Goal: Obtain resource: Download file/media

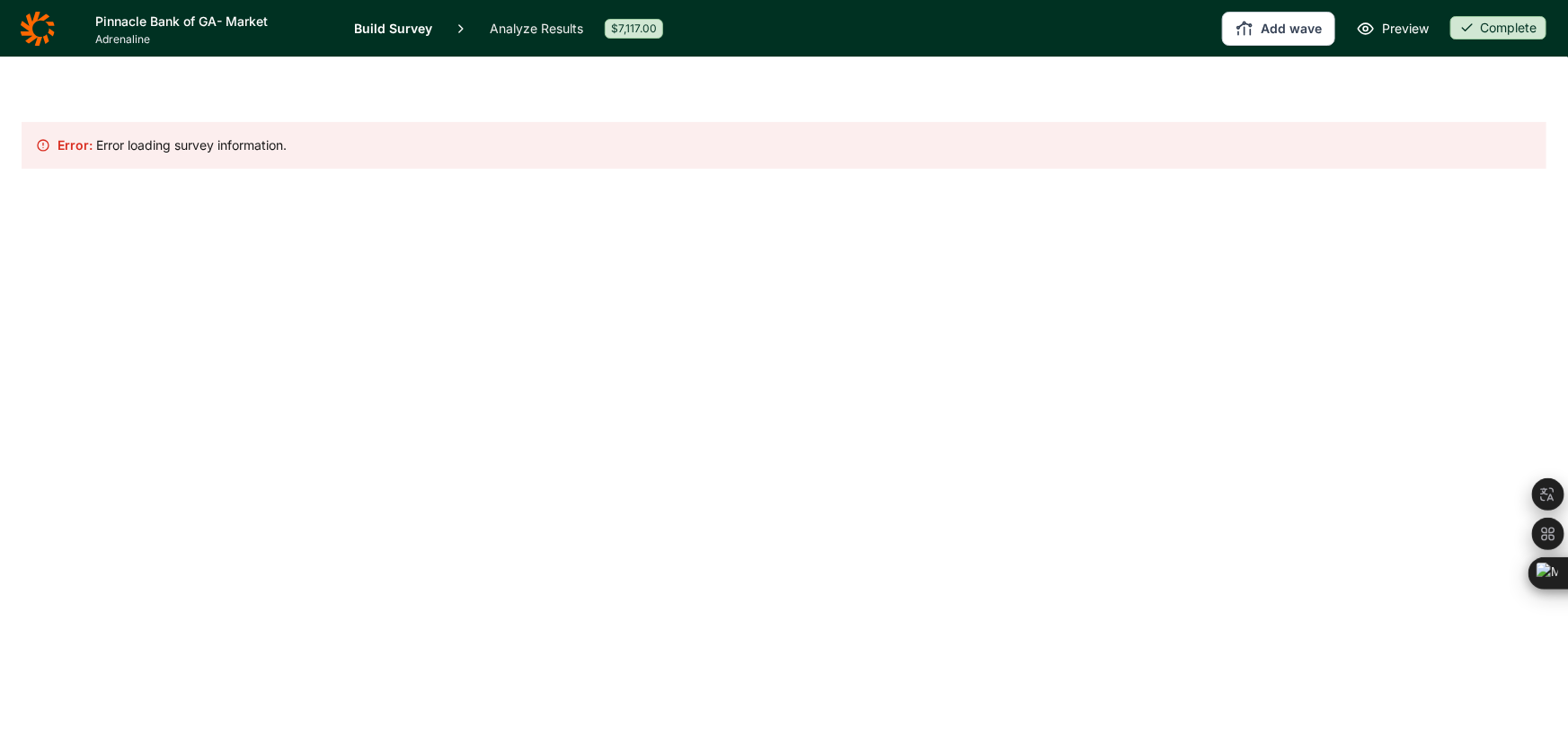
click at [45, 31] on icon at bounding box center [37, 28] width 35 height 36
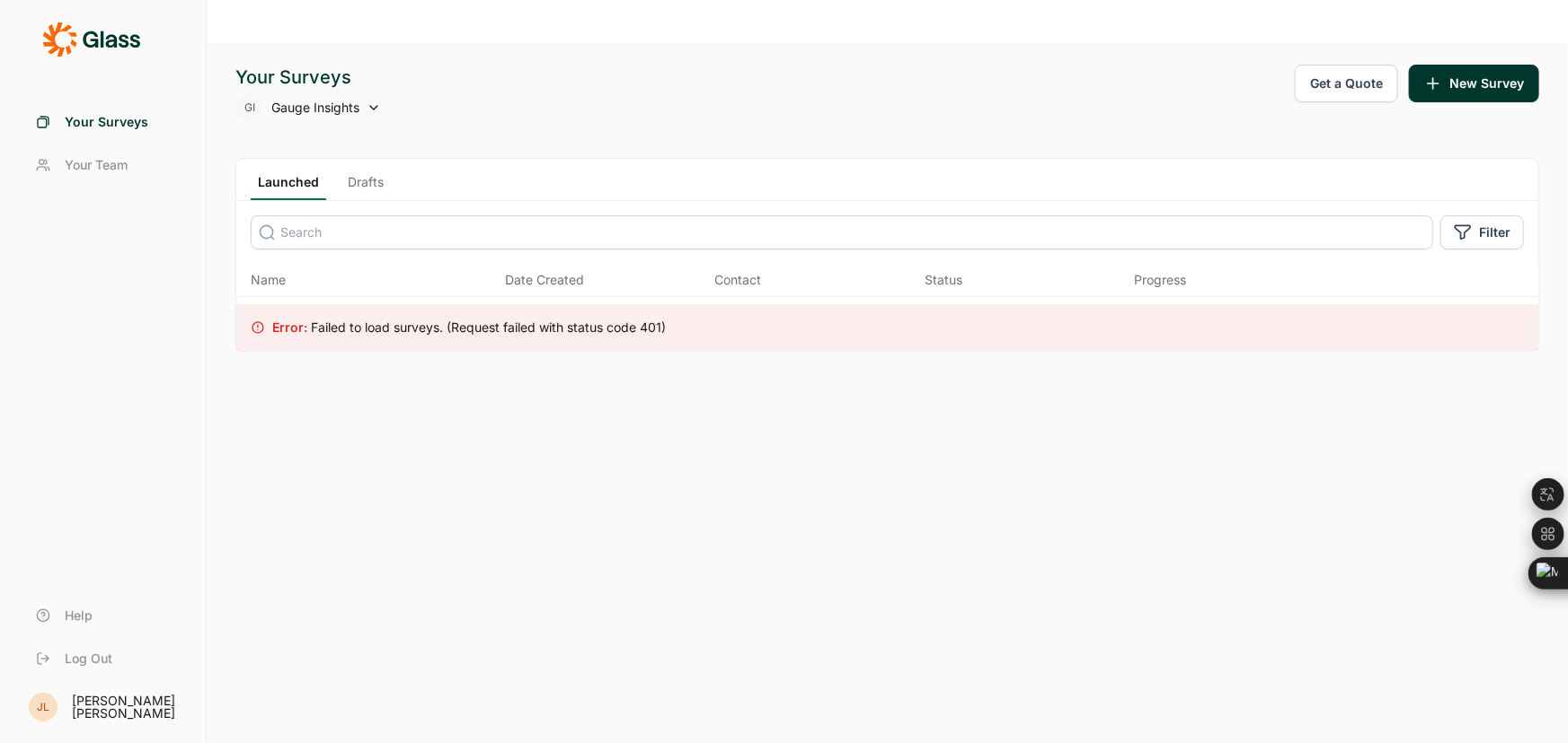
click at [107, 25] on icon at bounding box center [91, 39] width 98 height 36
click at [94, 36] on icon at bounding box center [91, 39] width 98 height 36
click at [10, 49] on div "Your Surveys Your Team Help Log Out JL Jorge Luna" at bounding box center [104, 371] width 207 height 743
click at [56, 31] on icon at bounding box center [59, 39] width 34 height 34
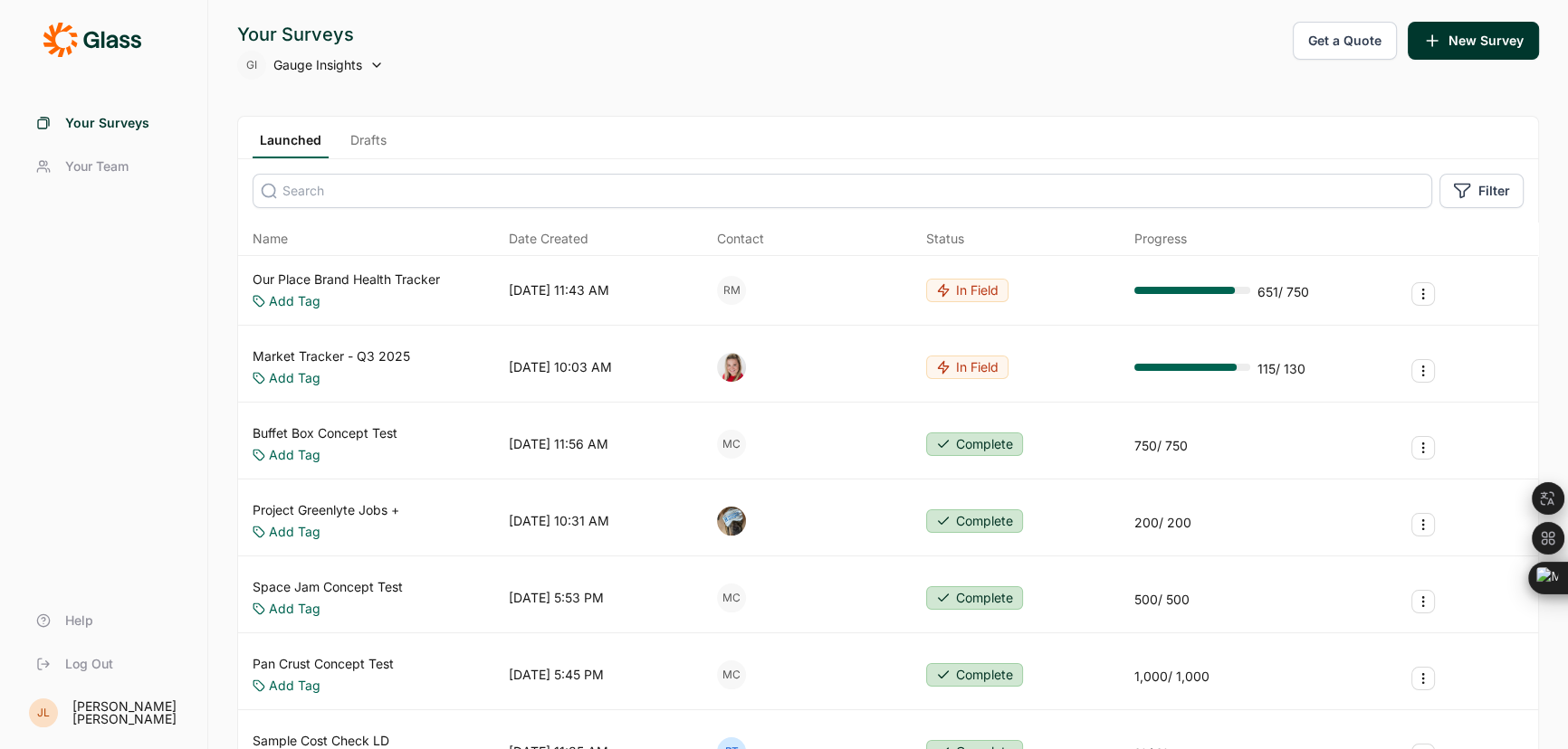
click at [374, 198] on input at bounding box center [843, 191] width 1179 height 34
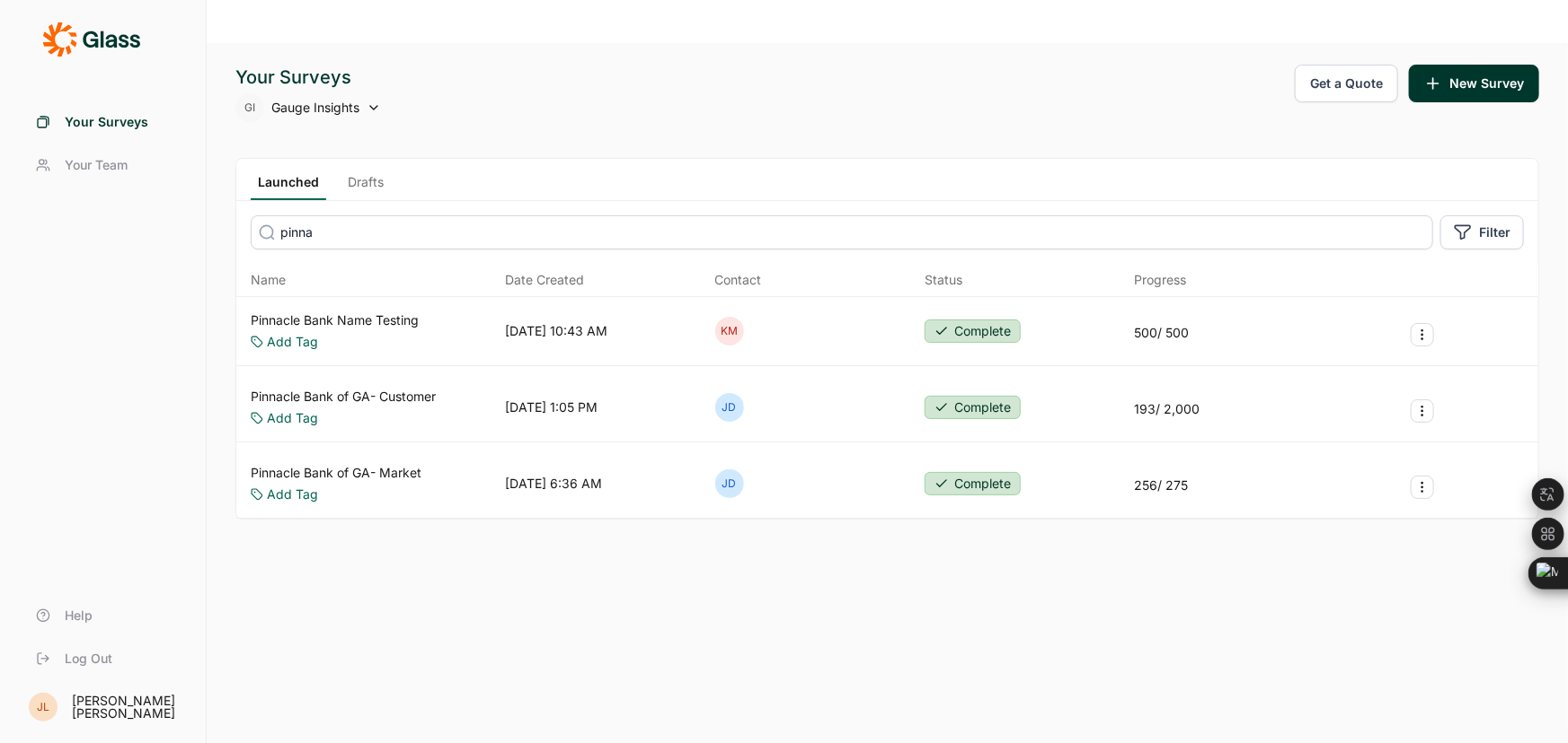
type input "pinna"
click at [424, 388] on link "Pinnacle Bank of GA- Customer" at bounding box center [343, 396] width 185 height 18
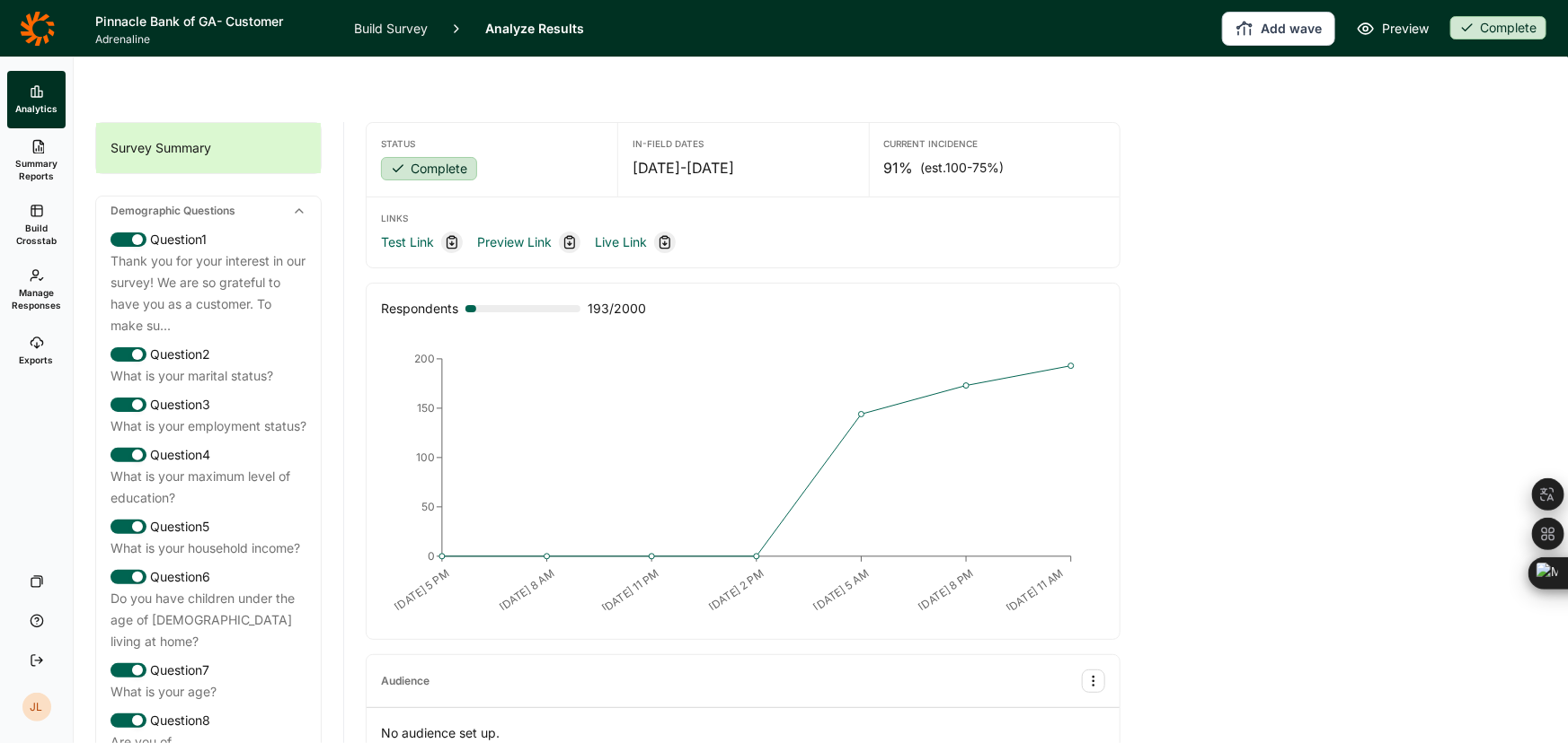
click at [42, 240] on span "Build Crosstab" at bounding box center [36, 234] width 44 height 25
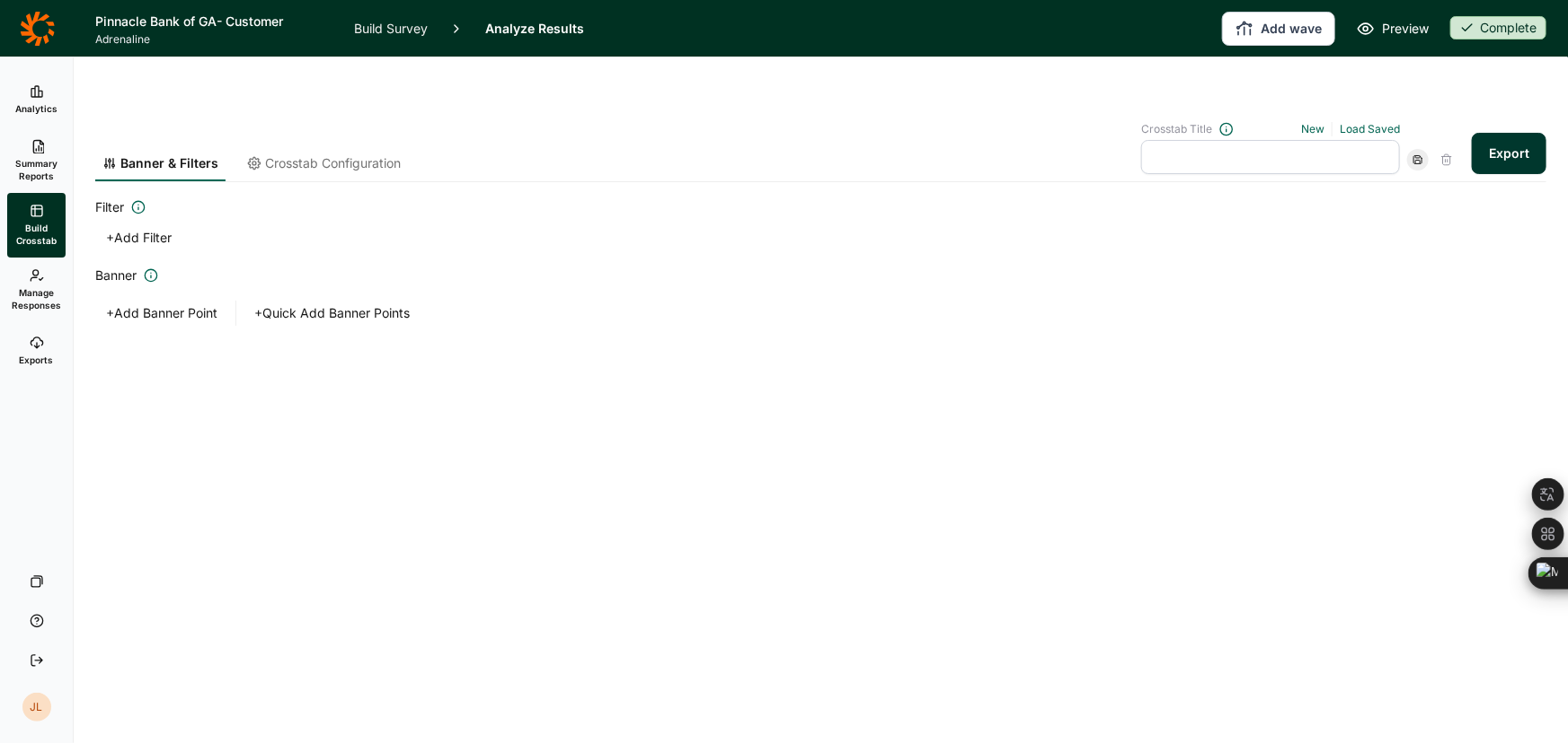
click at [30, 291] on span "Manage Responses" at bounding box center [36, 299] width 50 height 25
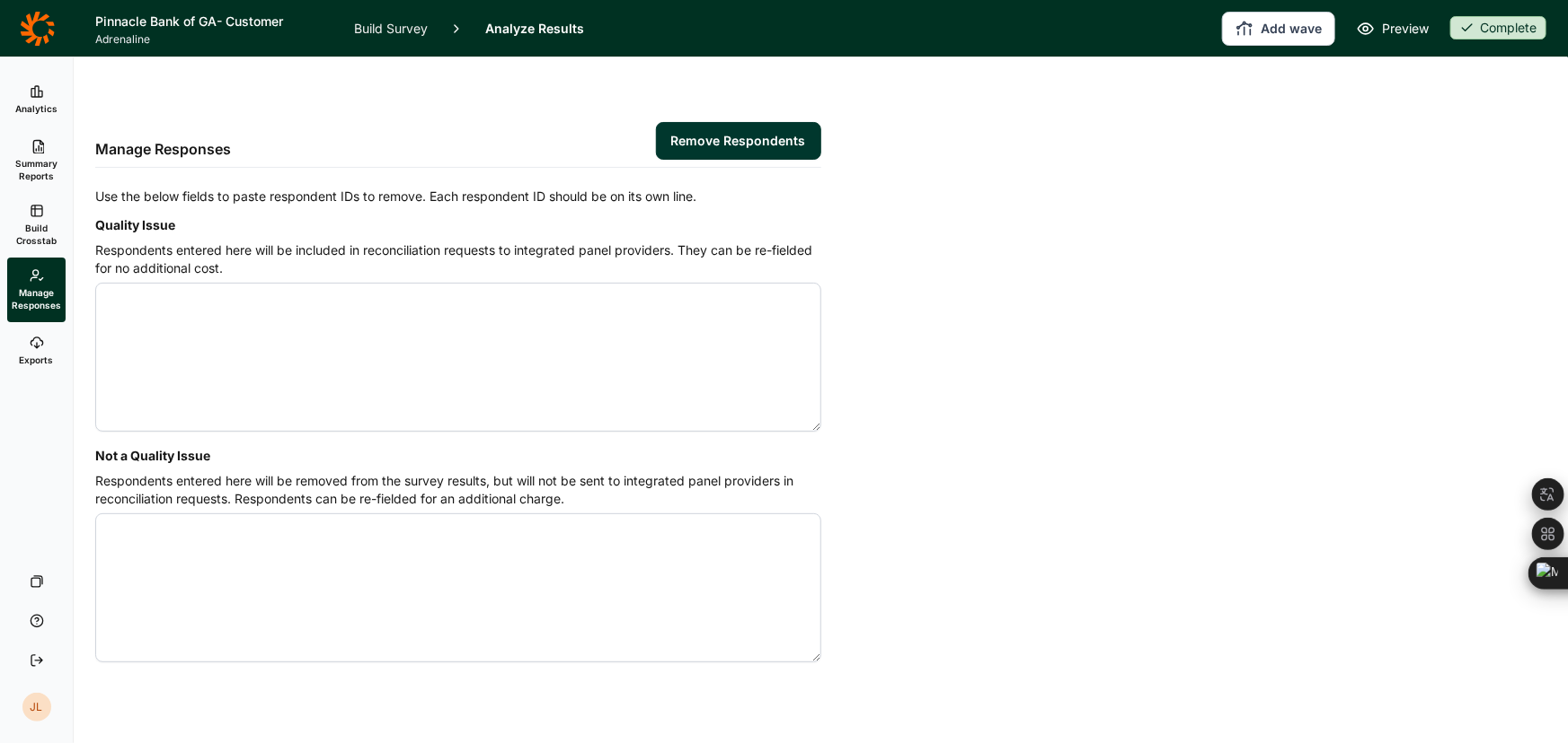
click at [26, 229] on span "Build Crosstab" at bounding box center [36, 234] width 44 height 25
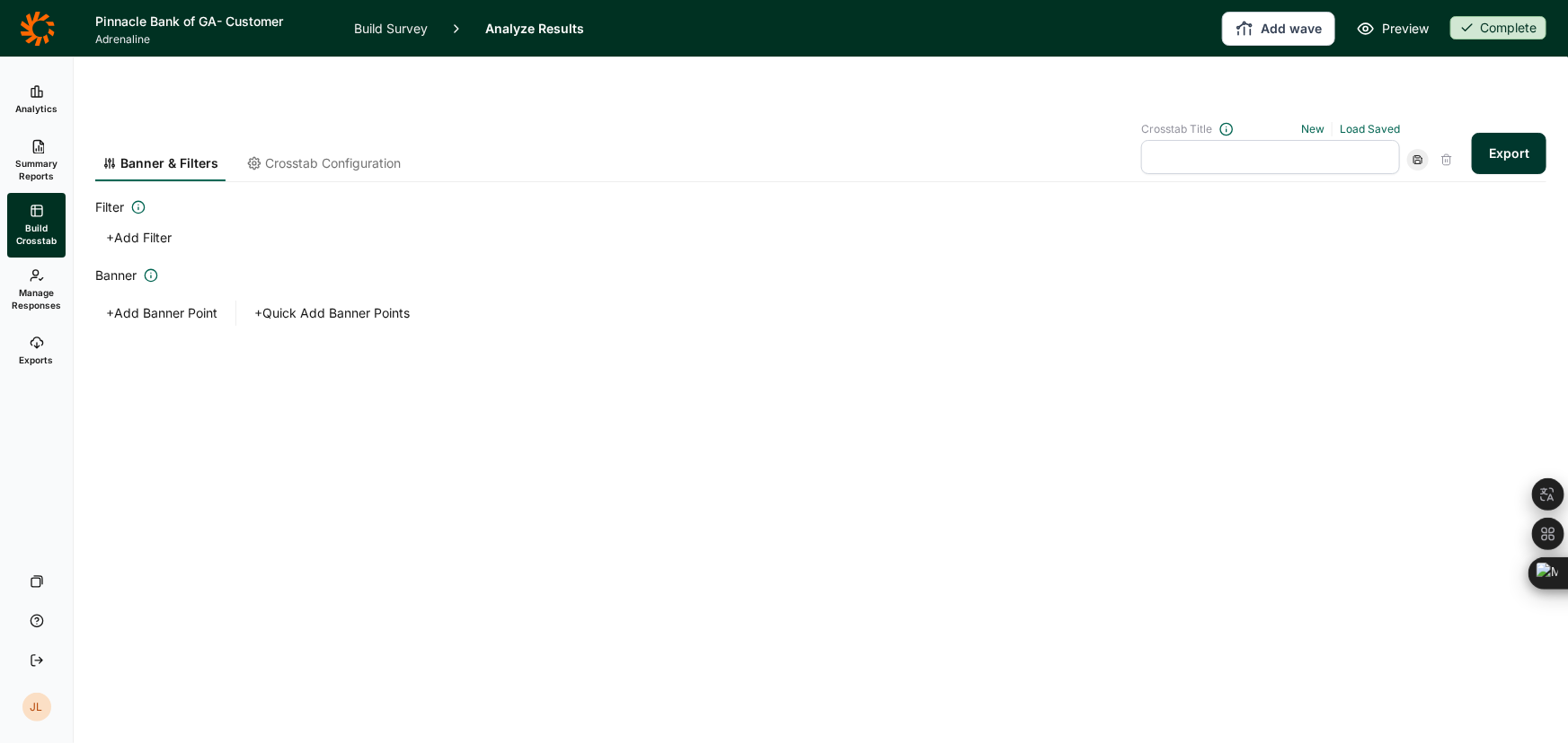
click at [150, 301] on button "+ Add Banner Point" at bounding box center [161, 313] width 133 height 25
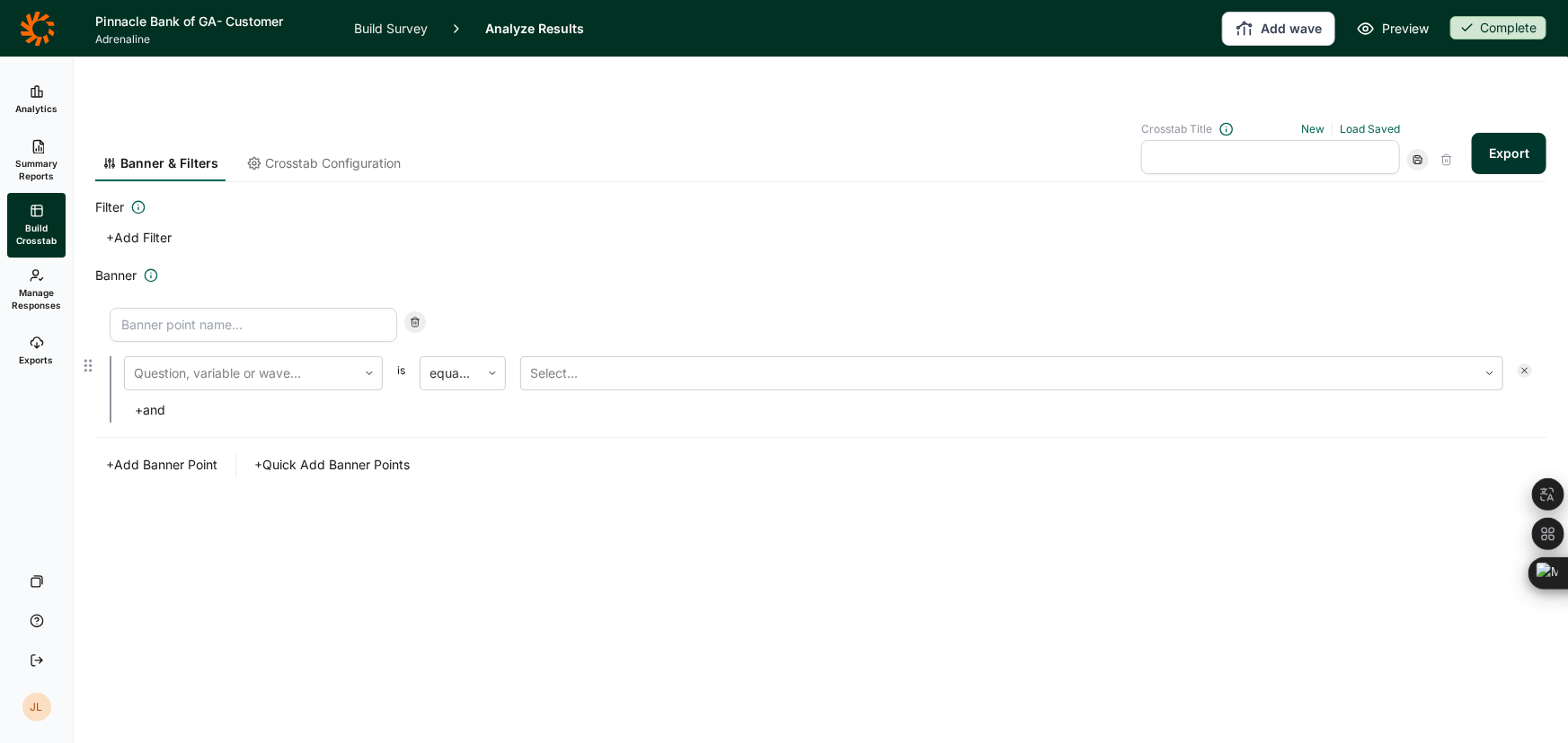
click at [328, 308] on input at bounding box center [253, 324] width 287 height 34
type input "Likely to consider"
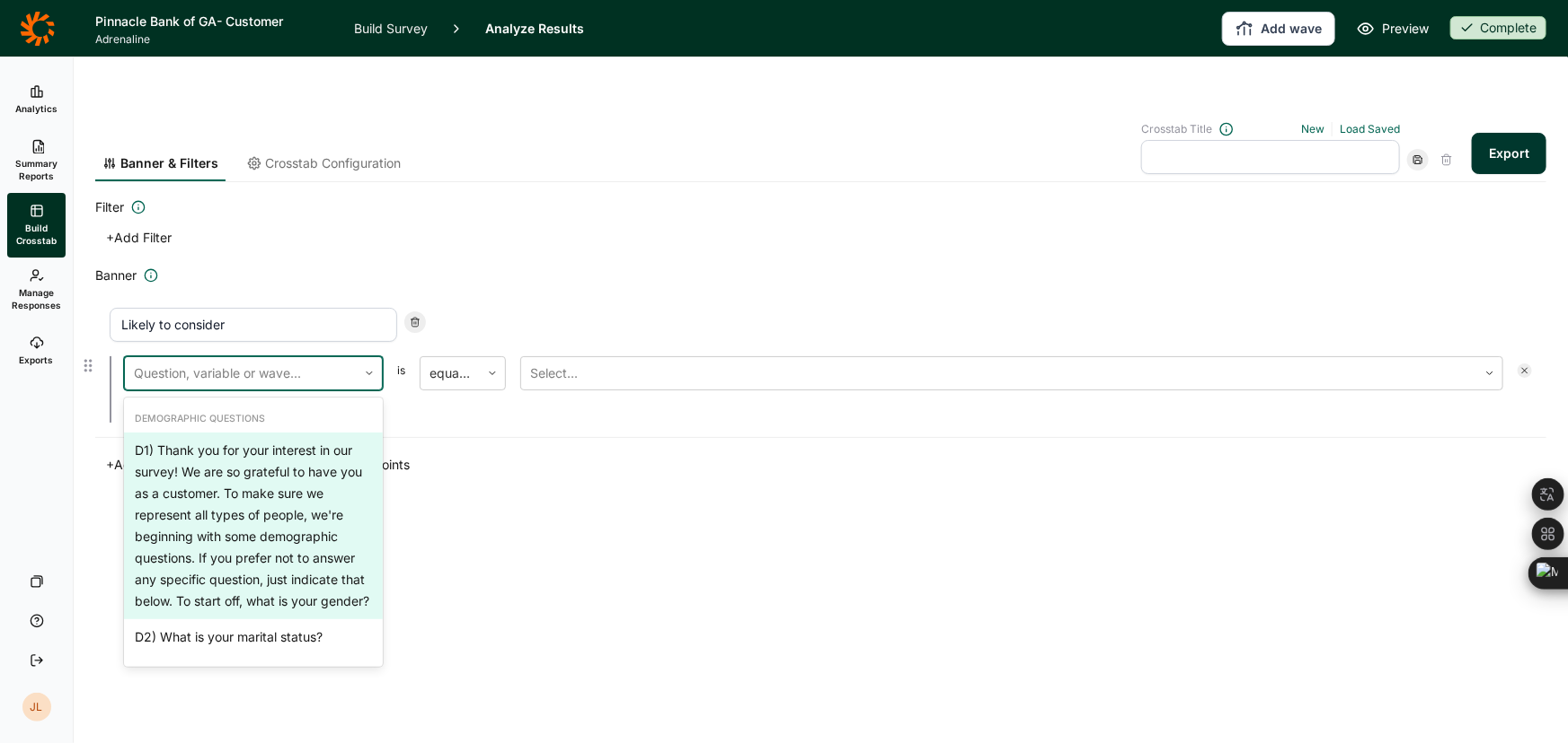
click at [308, 361] on div at bounding box center [240, 374] width 214 height 25
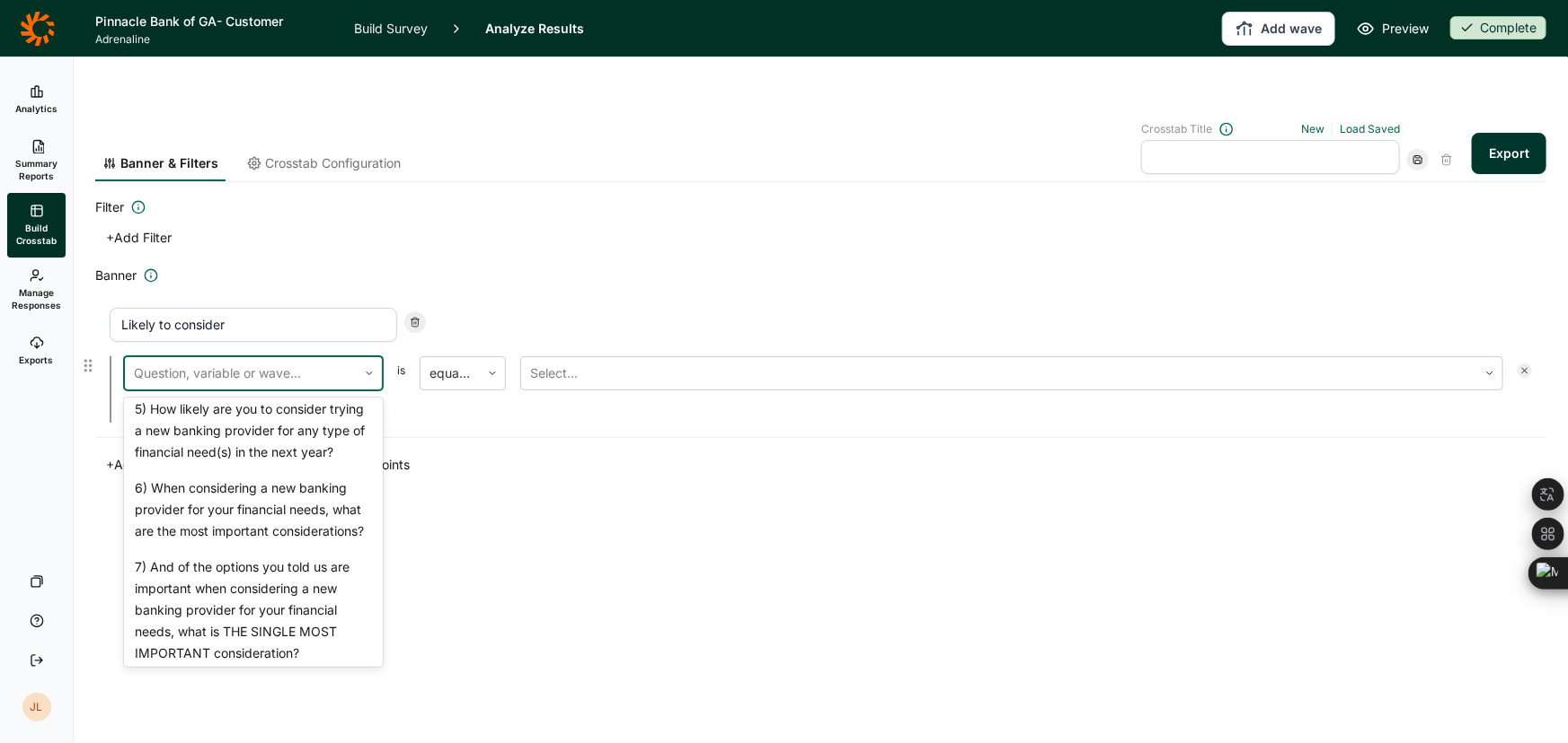
scroll to position [1104, 0]
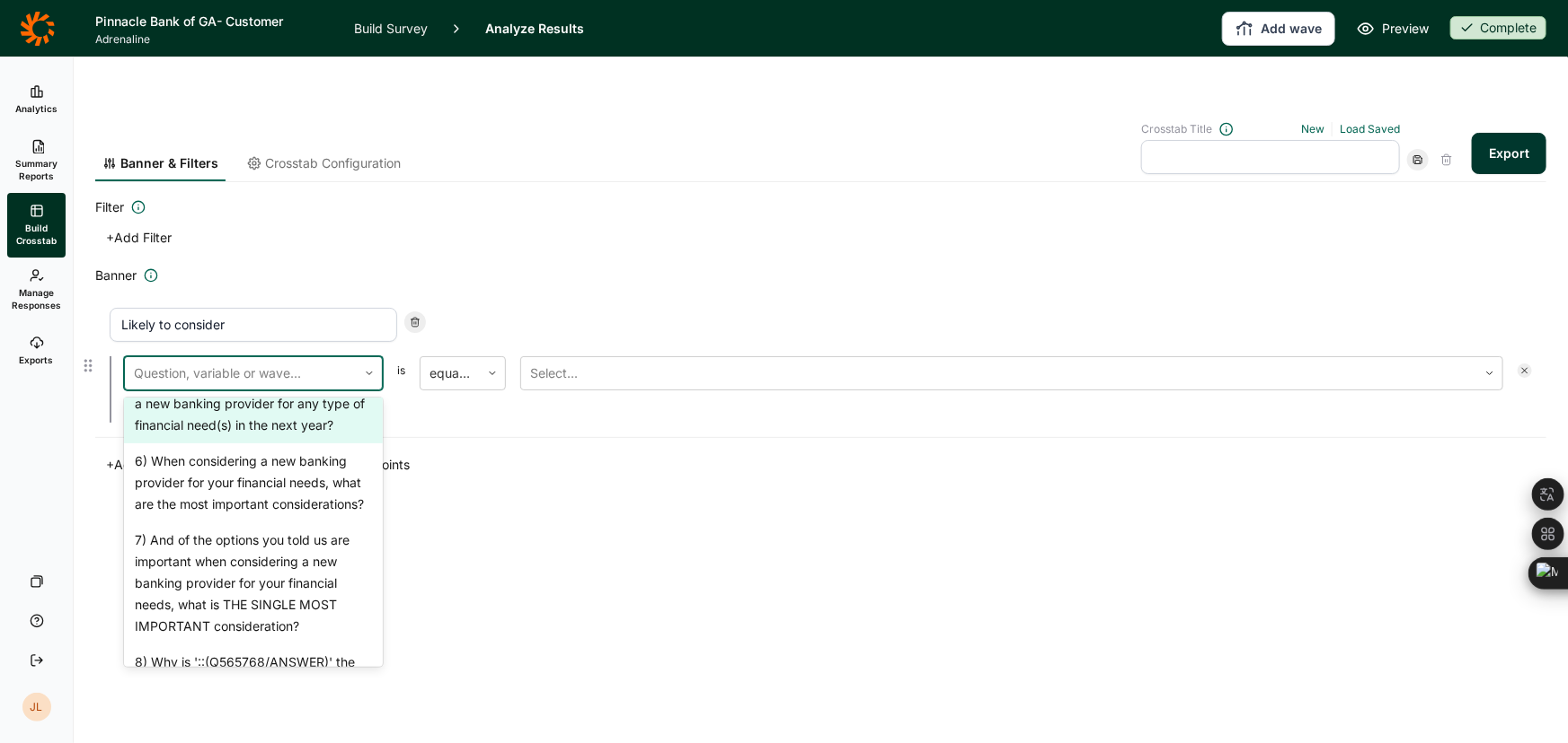
click at [286, 412] on div "5) How likely are you to consider trying a new banking provider for any type of…" at bounding box center [253, 403] width 259 height 79
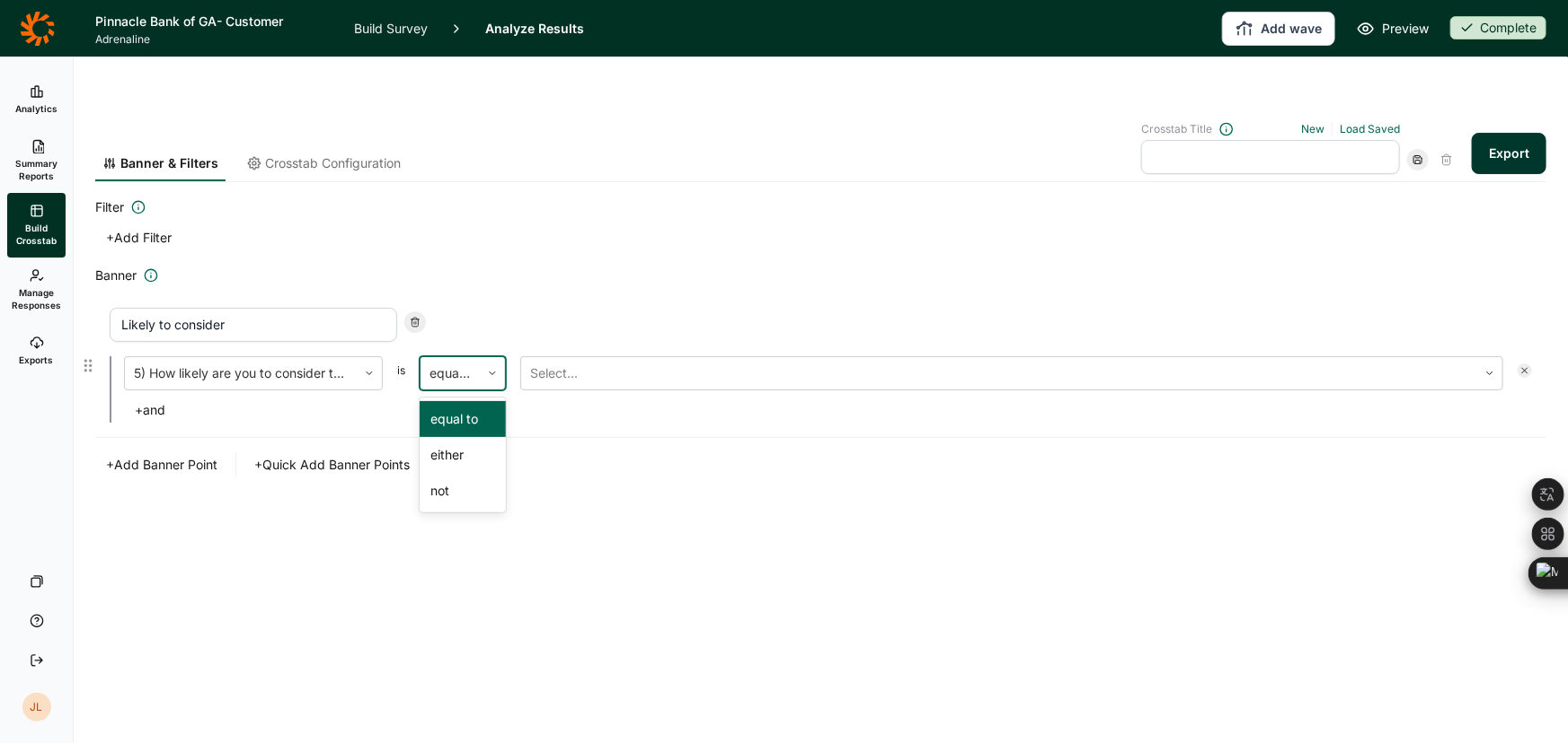
click at [479, 357] on div "equal to" at bounding box center [449, 373] width 60 height 32
drag, startPoint x: 482, startPoint y: 403, endPoint x: 544, endPoint y: 366, distance: 72.2
click at [482, 437] on div "either" at bounding box center [462, 455] width 86 height 36
click at [562, 356] on div "5) How likely are you to consider trying a new banking provider for any type of…" at bounding box center [821, 390] width 1422 height 66
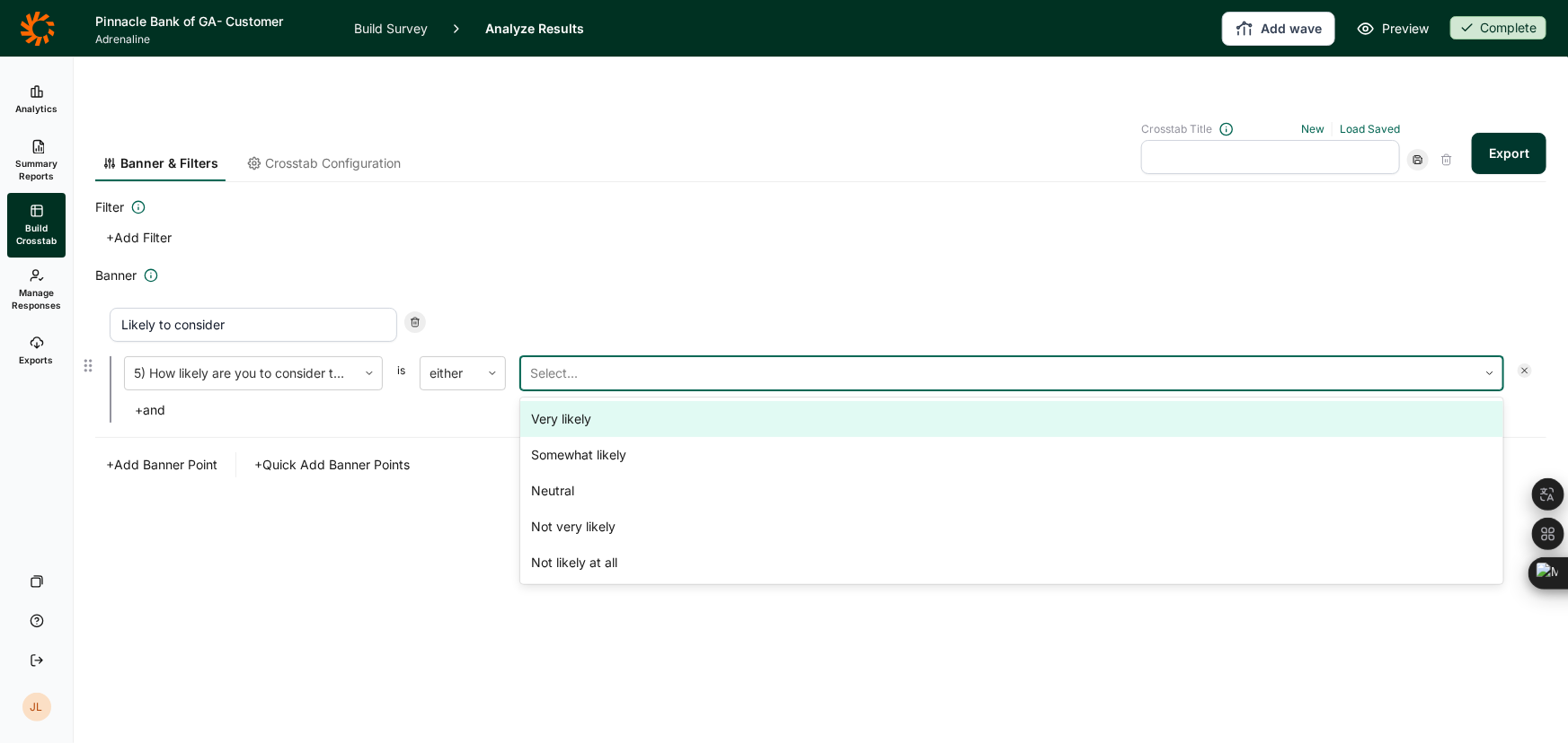
click at [566, 356] on div "Select..." at bounding box center [1011, 373] width 983 height 34
click at [587, 401] on div "Very likely" at bounding box center [1011, 419] width 983 height 36
click at [587, 401] on div "Somewhat likely" at bounding box center [1011, 419] width 983 height 36
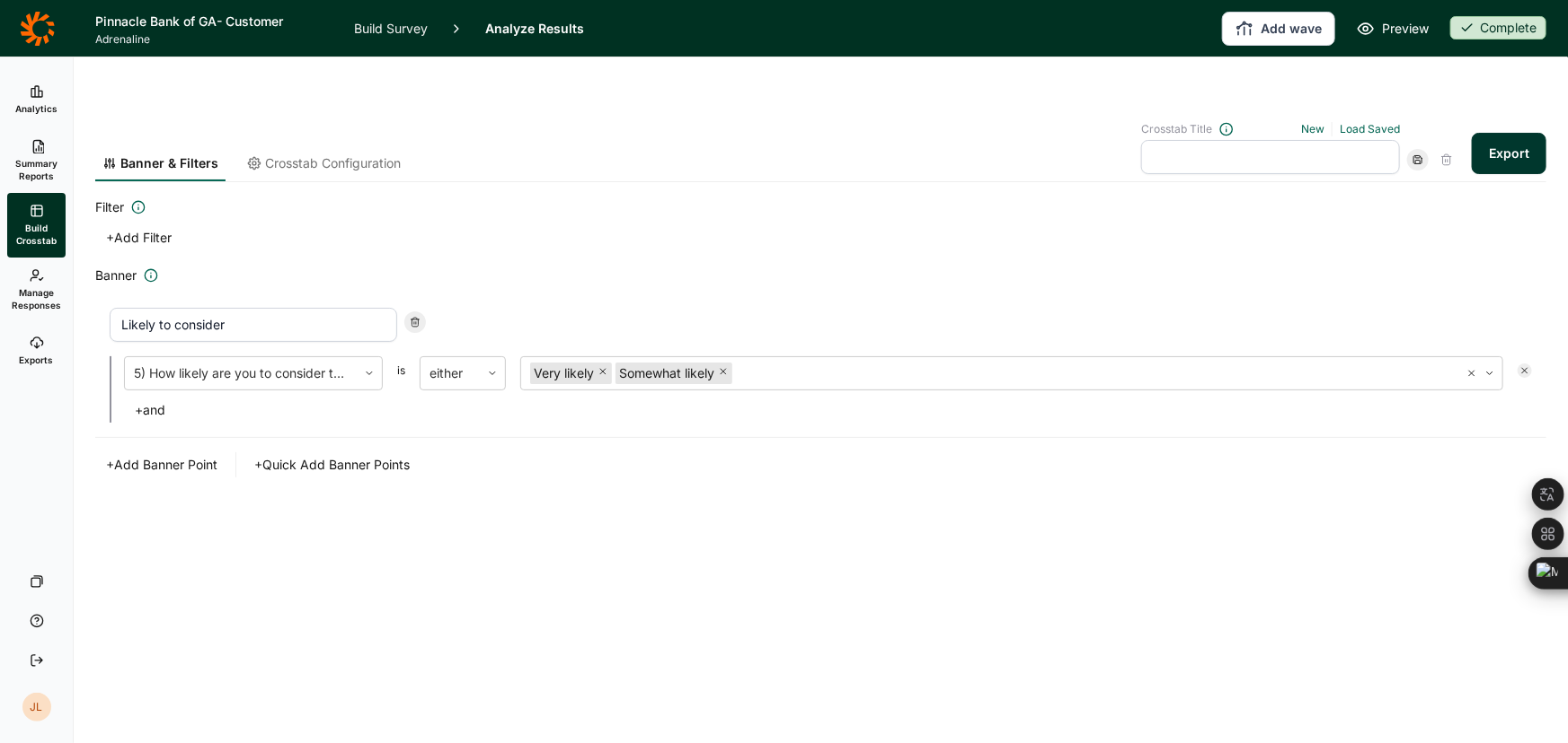
click at [388, 515] on div "Banner & Filters Crosstab Configuration Crosstab Title New Load Saved Export Fi…" at bounding box center [820, 332] width 1451 height 464
click at [356, 154] on span "Crosstab Configuration" at bounding box center [332, 163] width 136 height 18
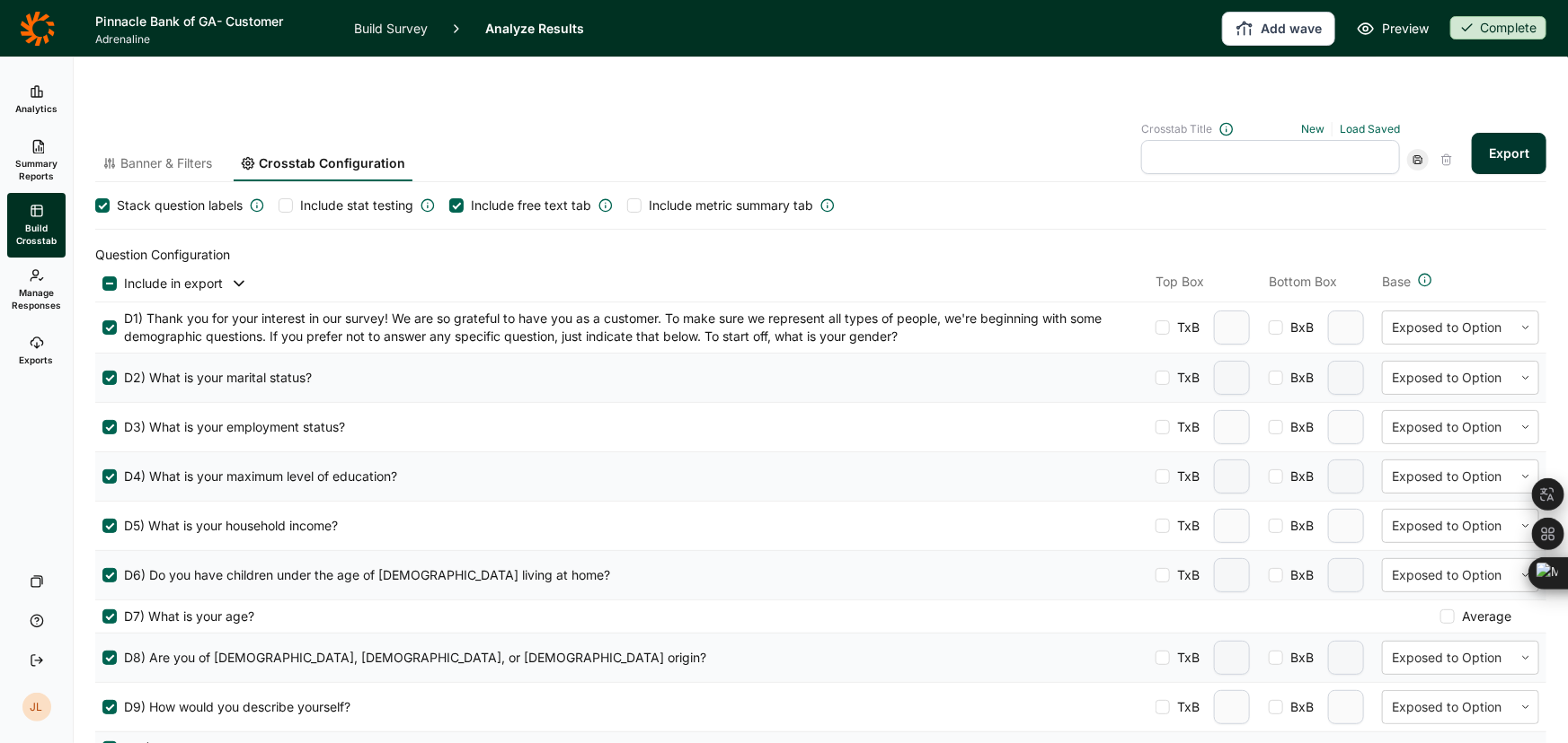
click at [117, 274] on button "Include in export" at bounding box center [183, 283] width 131 height 18
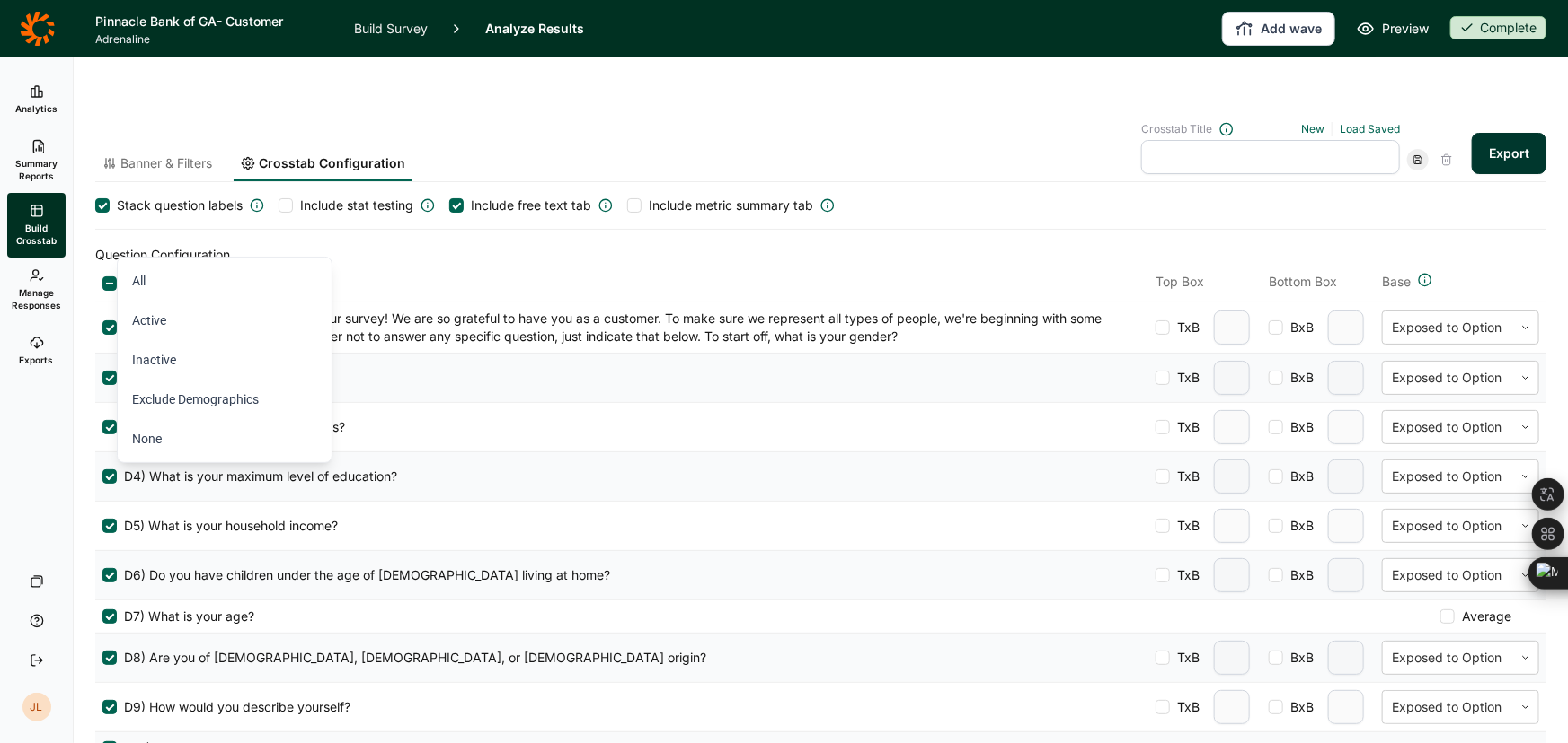
click at [107, 283] on div at bounding box center [109, 284] width 7 height 2
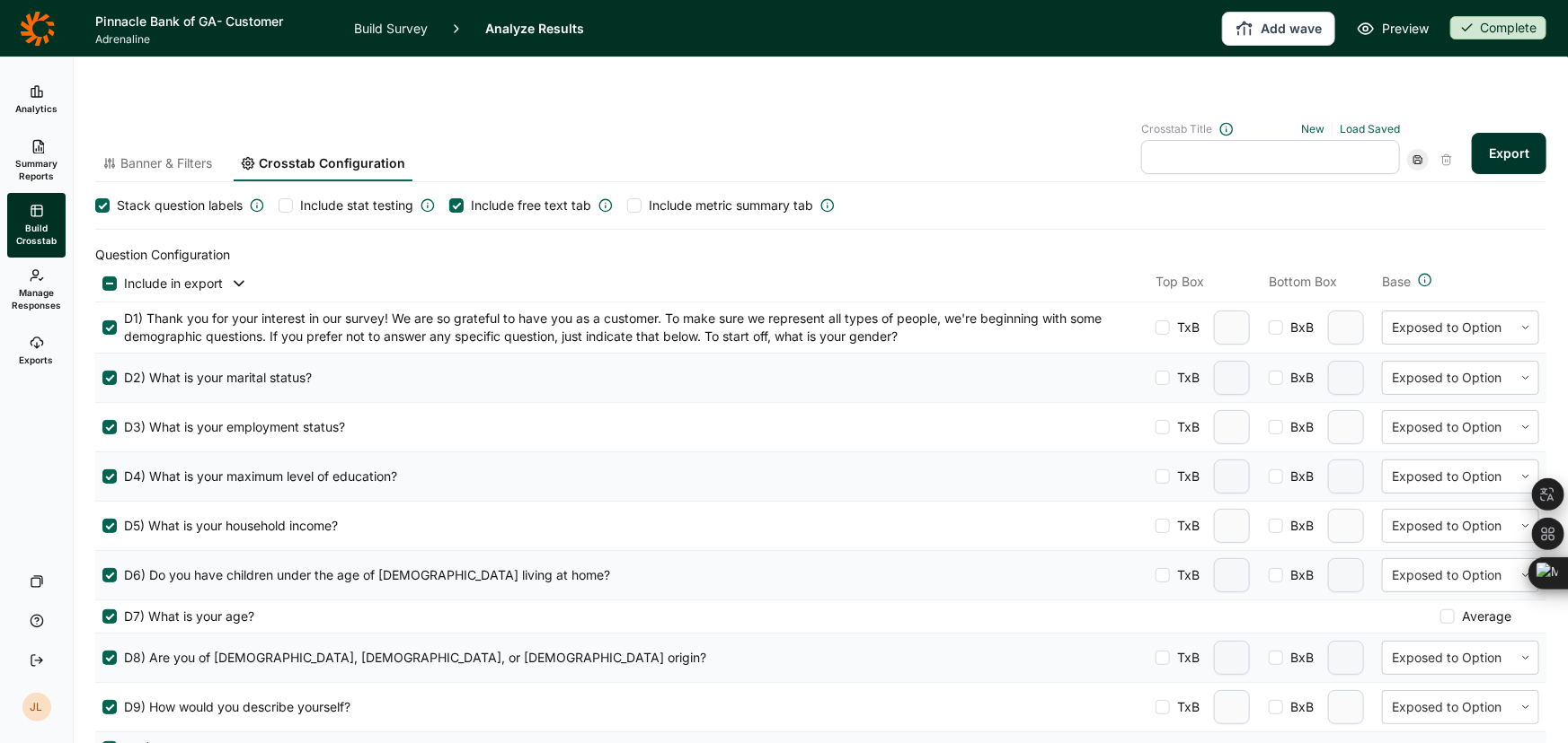
click at [106, 283] on div at bounding box center [109, 284] width 7 height 2
click at [103, 284] on input "checkbox" at bounding box center [103, 284] width 0 height 0
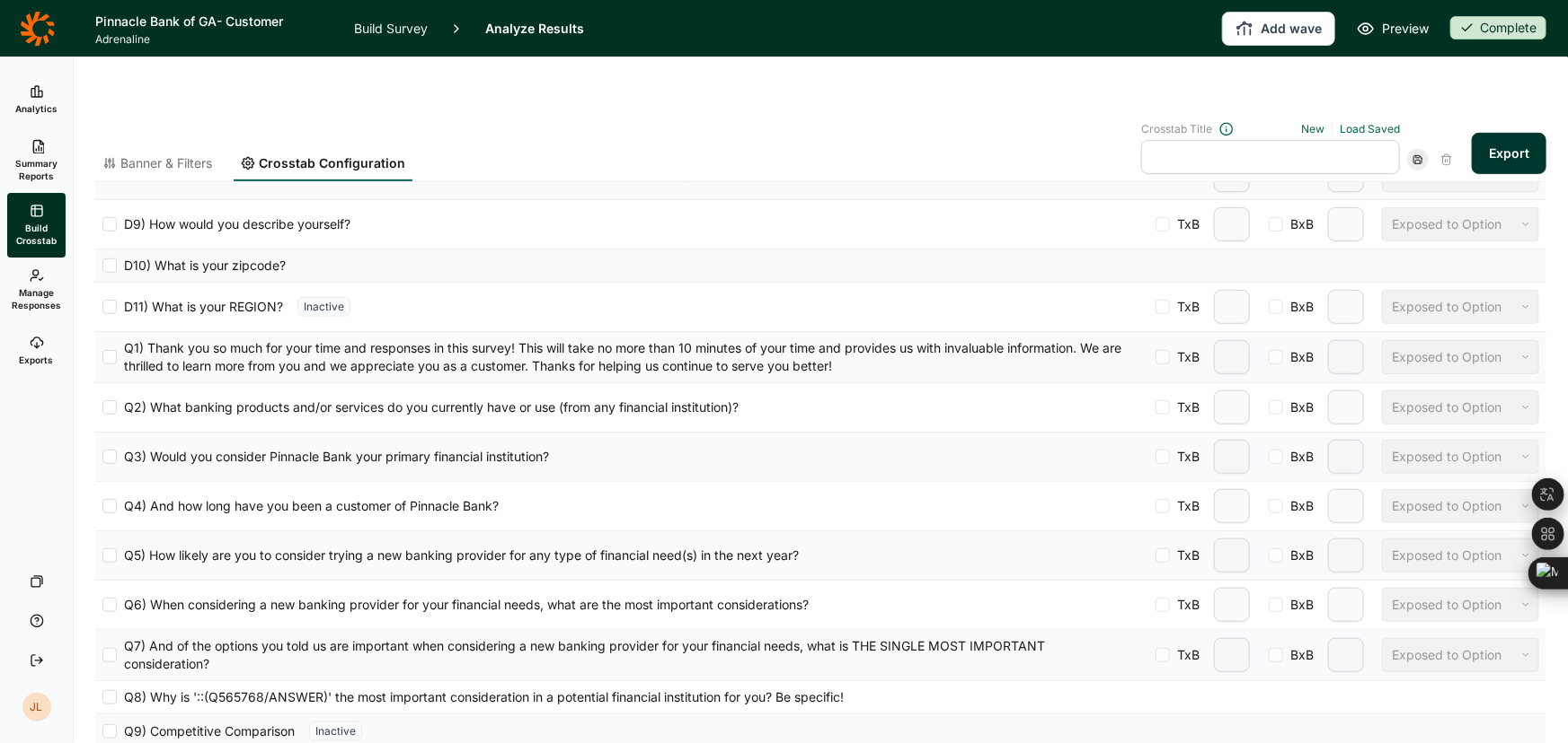
scroll to position [489, 0]
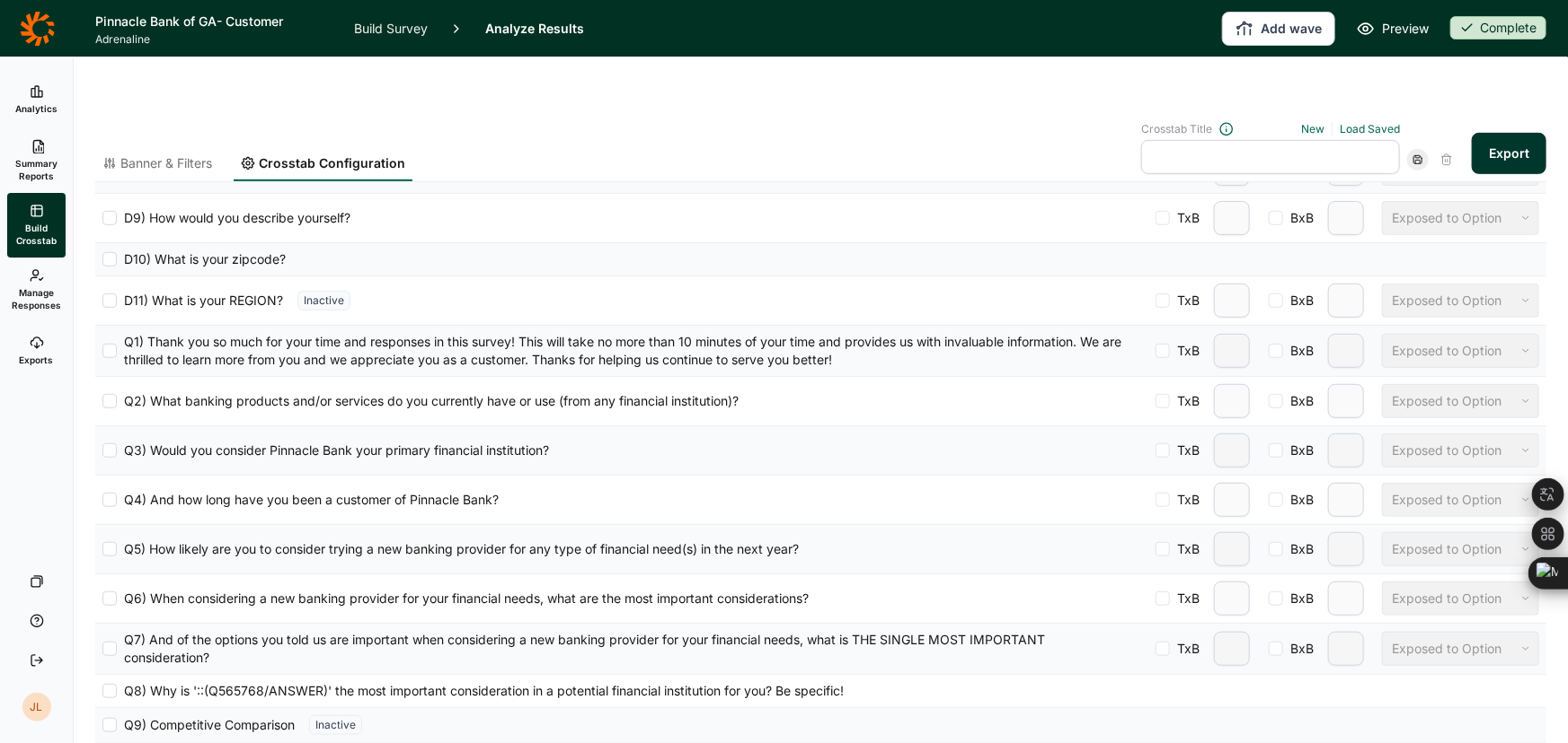
click at [109, 592] on div at bounding box center [109, 599] width 15 height 15
click at [103, 599] on input "Q6) When considering a new banking provider for your financial needs, what are …" at bounding box center [103, 599] width 0 height 0
click at [106, 642] on div at bounding box center [109, 649] width 15 height 15
click at [103, 649] on input "Q7) And of the options you told us are important when considering a new banking…" at bounding box center [103, 649] width 0 height 0
click at [1492, 133] on button "Export" at bounding box center [1508, 153] width 74 height 41
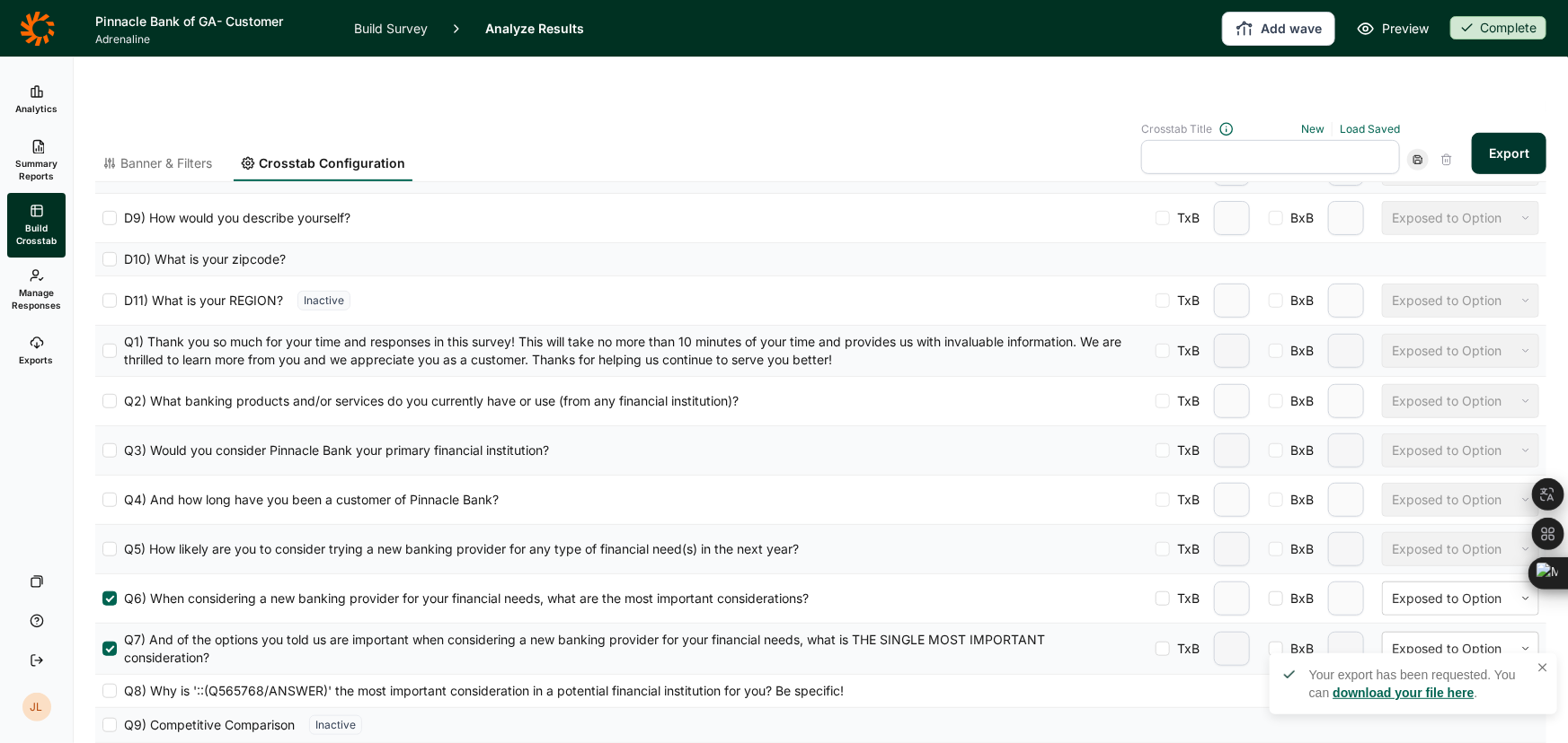
click at [1415, 693] on link "download your file here" at bounding box center [1403, 693] width 141 height 15
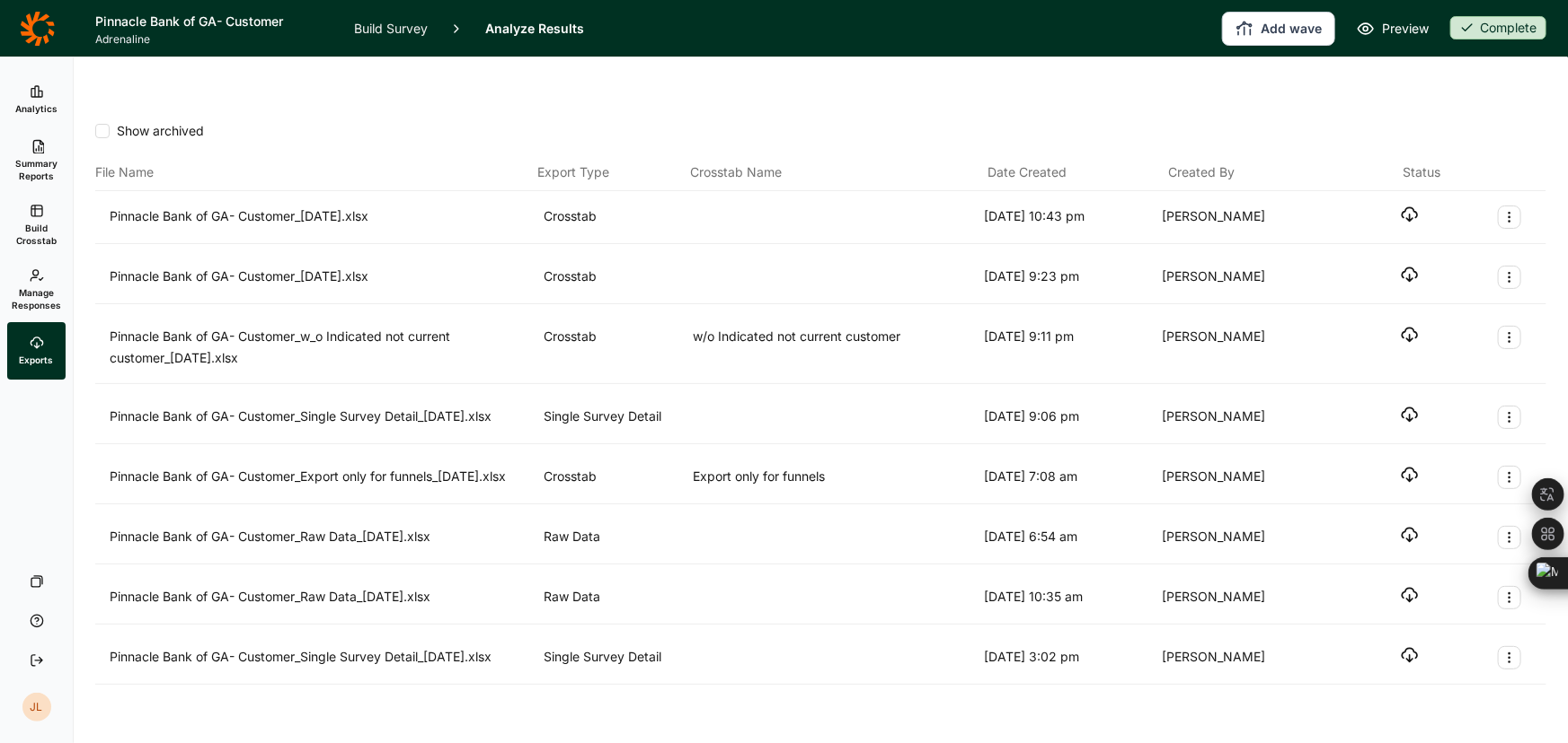
click at [1411, 208] on use "button" at bounding box center [1411, 215] width 16 height 14
